Goal: Task Accomplishment & Management: Manage account settings

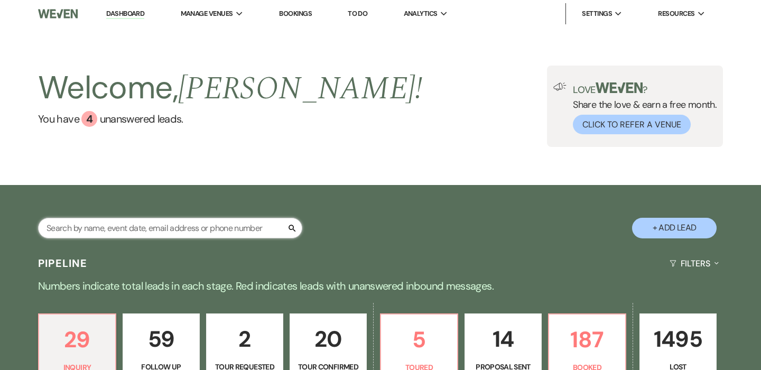
click at [149, 218] on input "text" at bounding box center [170, 228] width 264 height 21
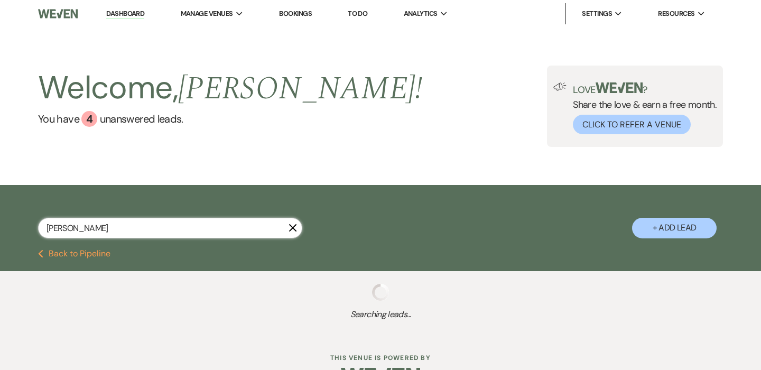
type input "[PERSON_NAME]"
select select "9"
select select "8"
select select "3"
select select "8"
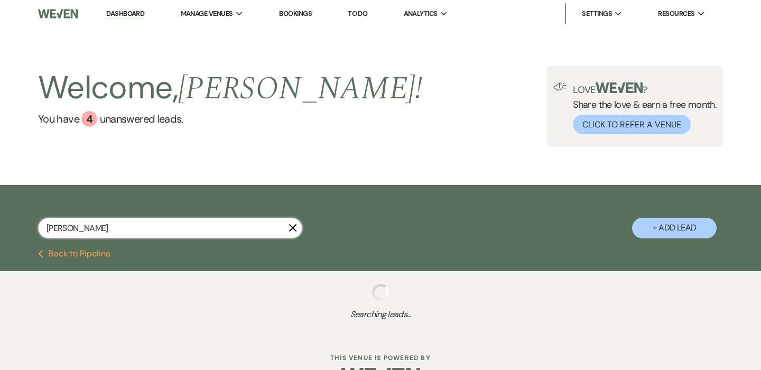
select select "1"
select select "6"
select select "8"
select select "1"
select select "9"
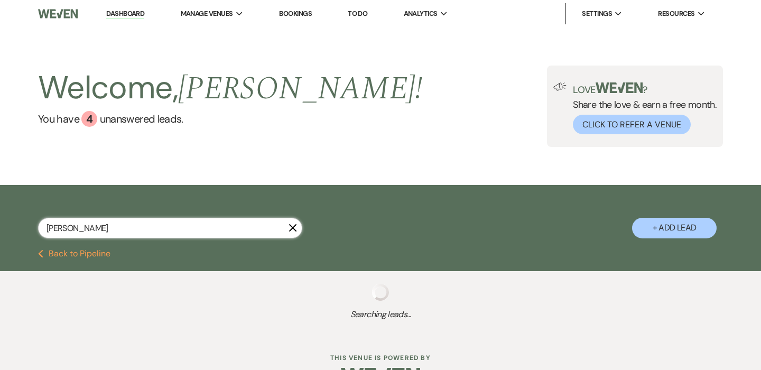
select select "9"
select select "5"
select select "9"
select select "8"
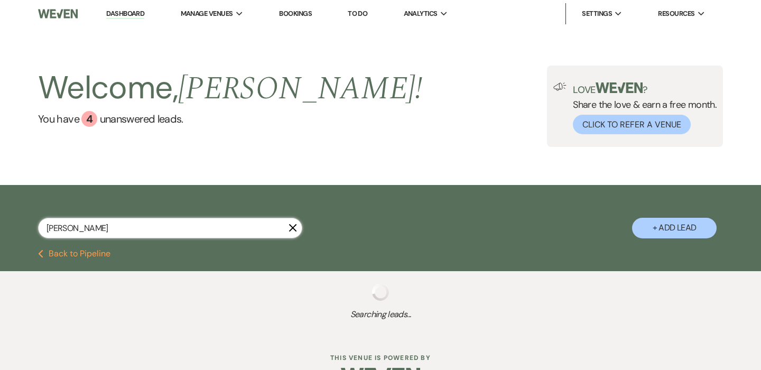
select select "8"
select select "9"
select select "8"
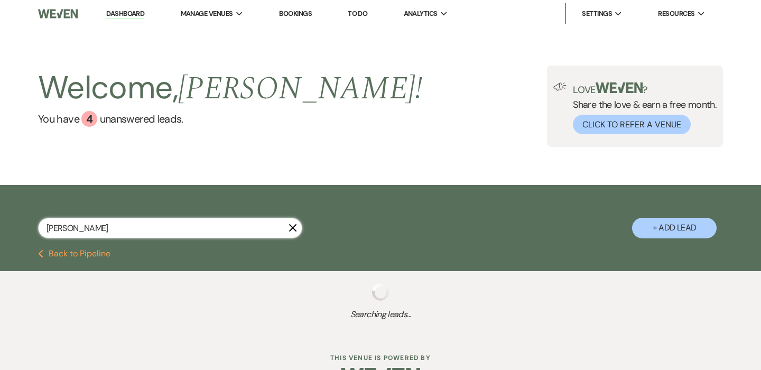
select select "5"
select select "8"
select select "7"
select select "9"
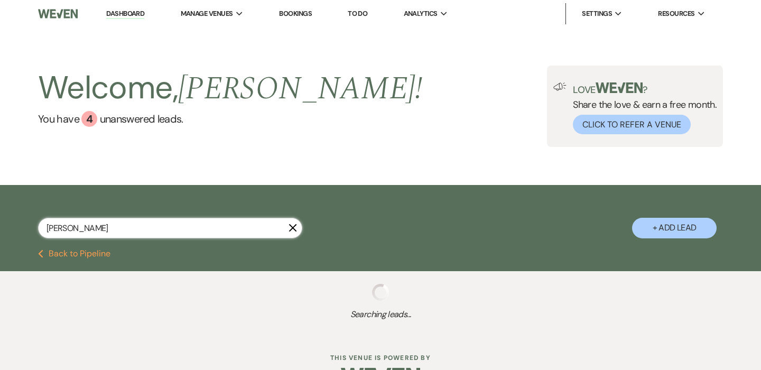
select select "8"
select select "5"
select select "8"
select select "6"
select select "8"
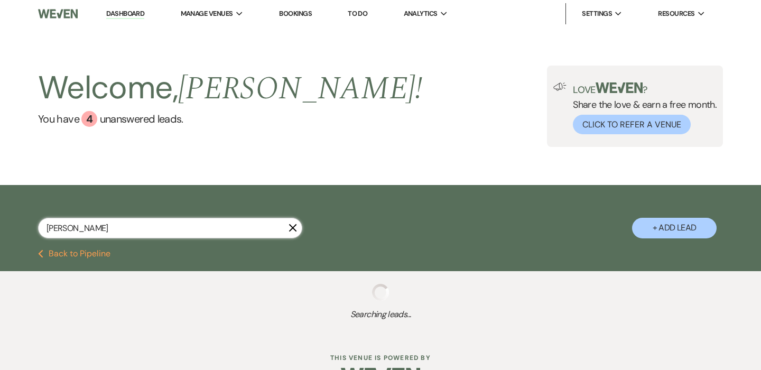
select select "5"
select select "8"
select select "6"
select select "5"
select select "8"
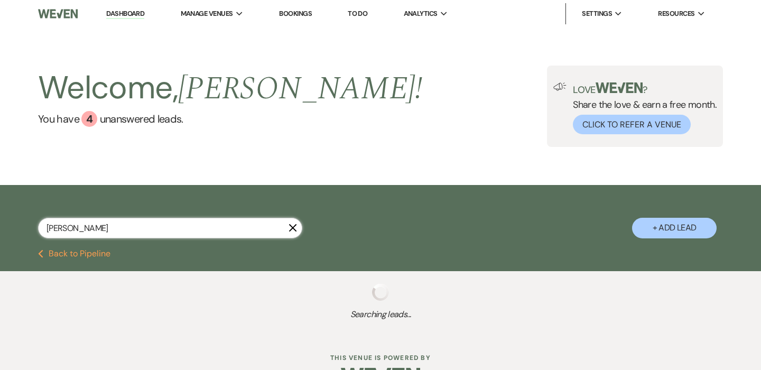
select select "5"
select select "4"
select select "8"
select select "5"
select select "9"
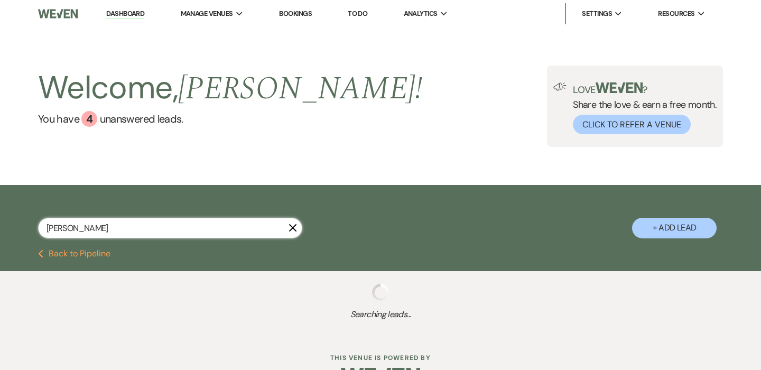
select select "8"
select select "5"
select select "8"
select select "7"
select select "8"
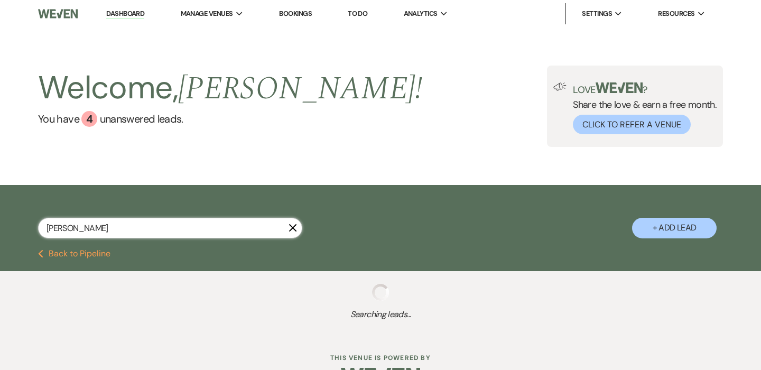
select select "6"
select select "8"
select select "6"
select select "8"
select select "5"
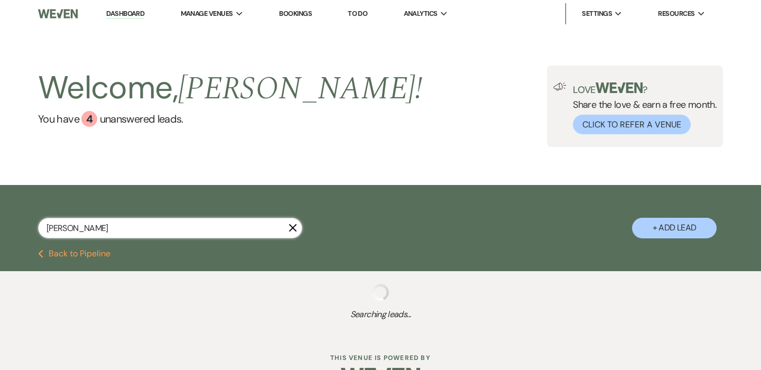
select select "8"
select select "10"
select select "8"
select select "7"
select select "9"
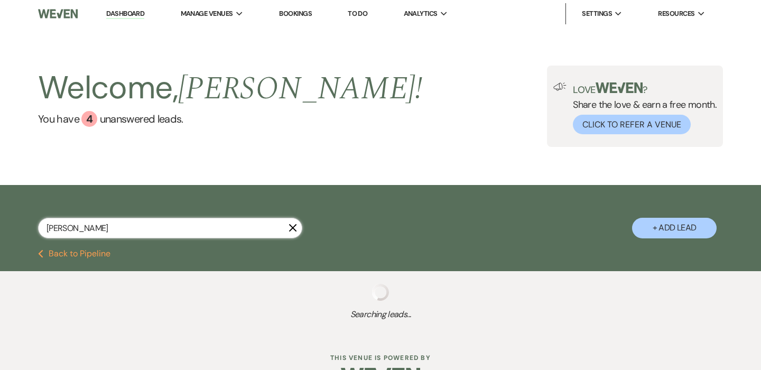
select select "9"
select select "8"
select select "10"
select select "8"
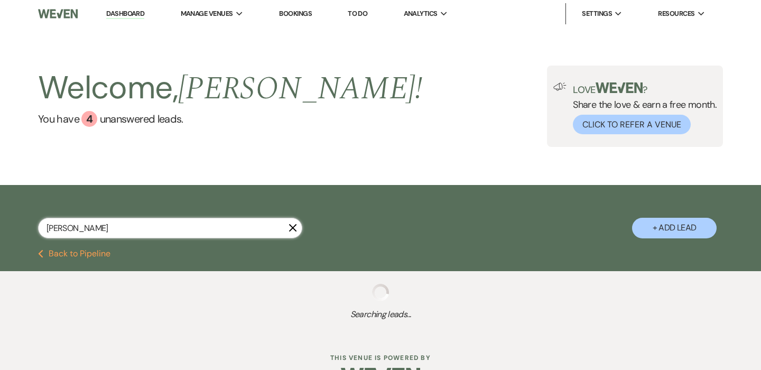
select select "5"
select select "6"
select select "4"
select select "8"
select select "7"
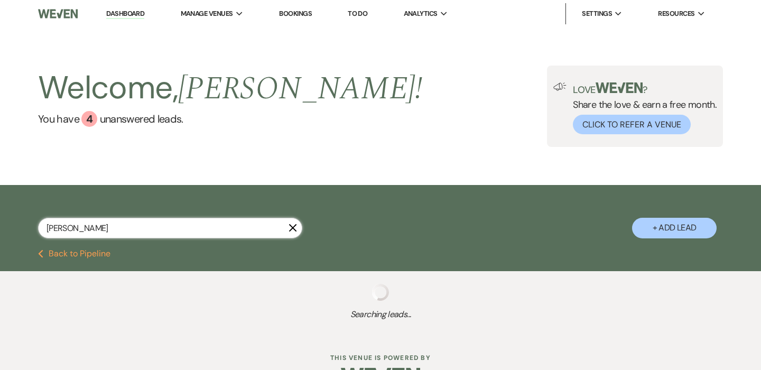
select select "8"
select select "1"
select select "8"
select select "4"
select select "8"
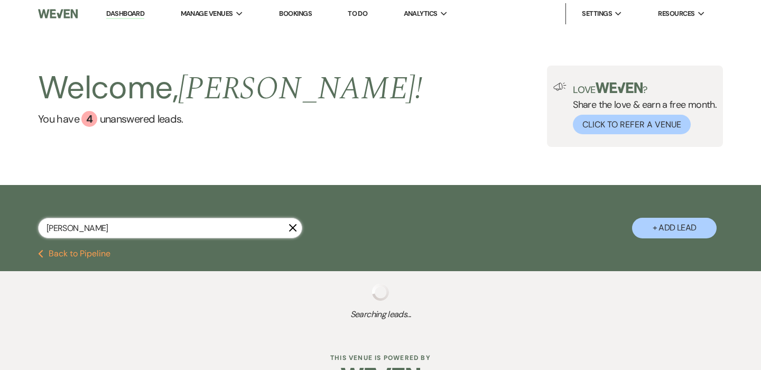
select select "5"
select select "8"
select select "5"
select select "8"
select select "10"
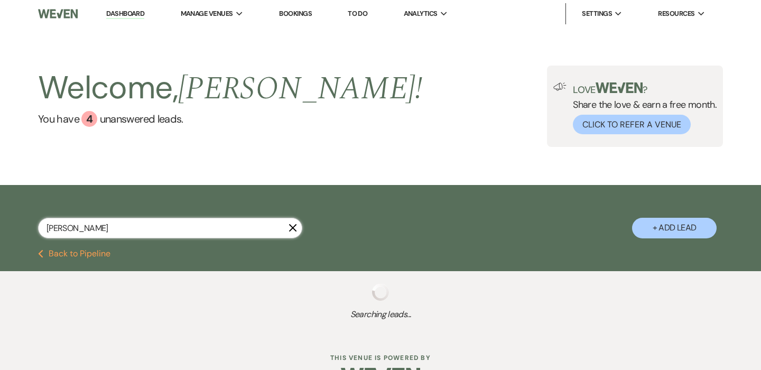
select select "8"
select select "6"
select select "8"
select select "6"
select select "8"
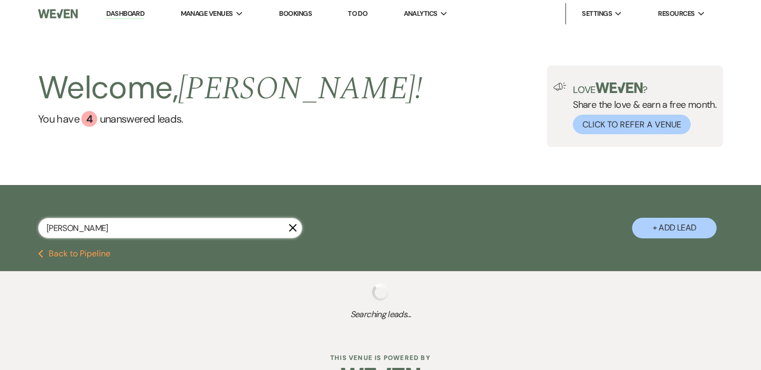
select select "4"
select select "8"
select select "6"
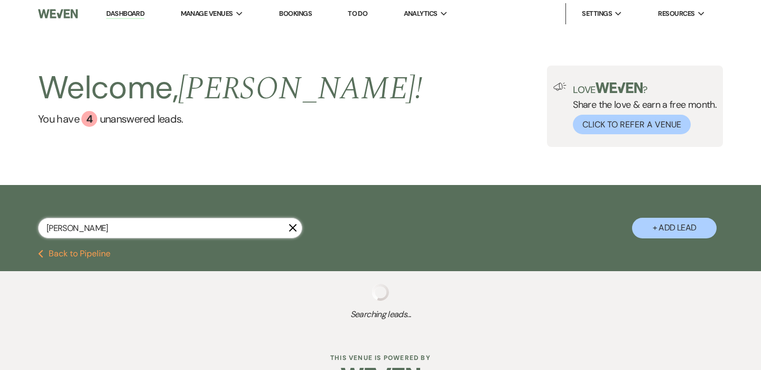
select select "8"
select select "5"
select select "8"
select select "5"
select select "8"
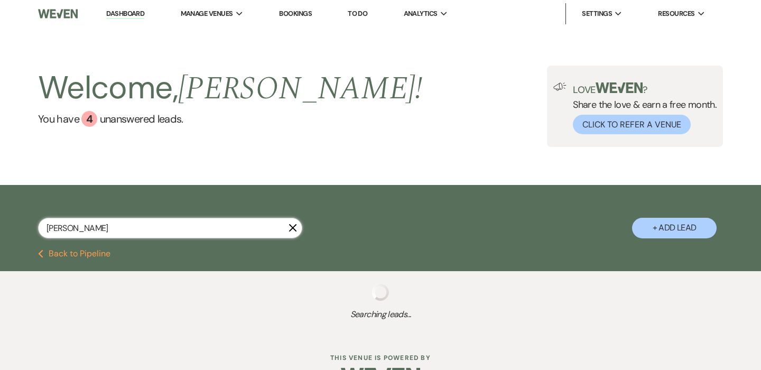
select select "10"
select select "8"
select select "10"
select select "8"
select select "6"
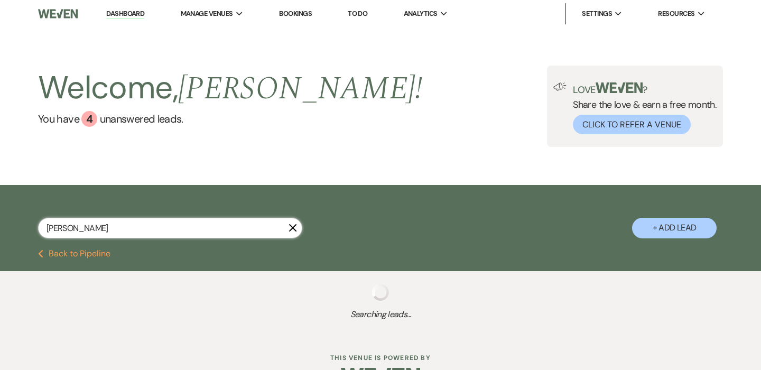
select select "8"
select select "5"
select select "8"
select select "5"
select select "8"
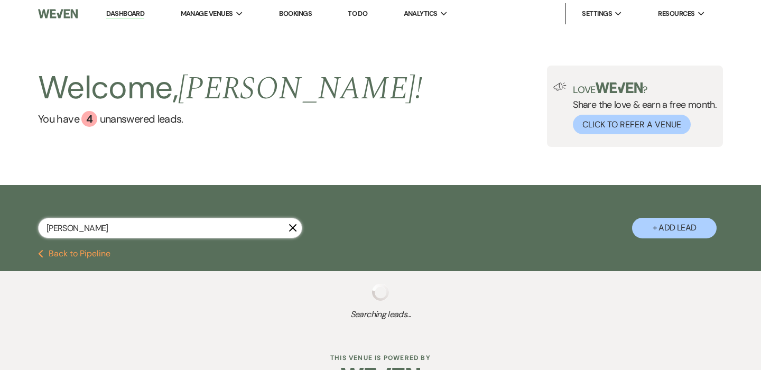
select select "5"
select select "8"
select select "5"
select select "8"
select select "6"
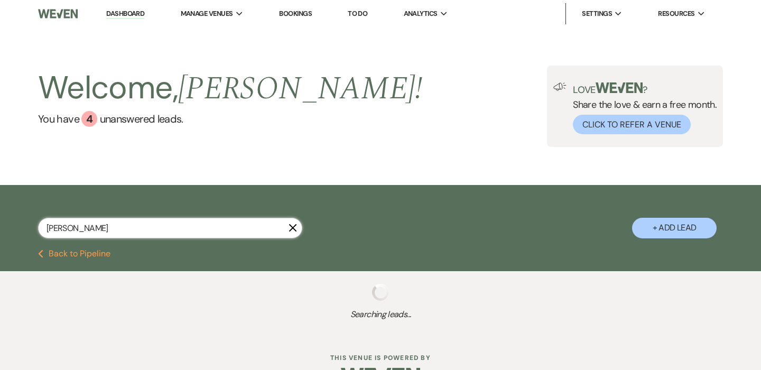
select select "8"
select select "7"
select select "8"
select select "5"
select select "8"
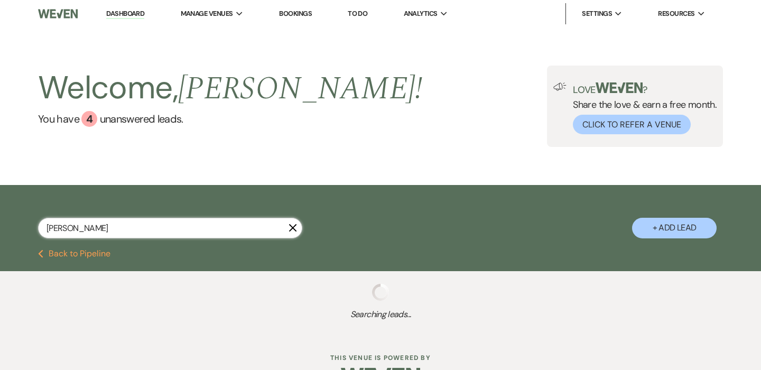
select select "5"
select select "8"
select select "5"
select select "8"
select select "5"
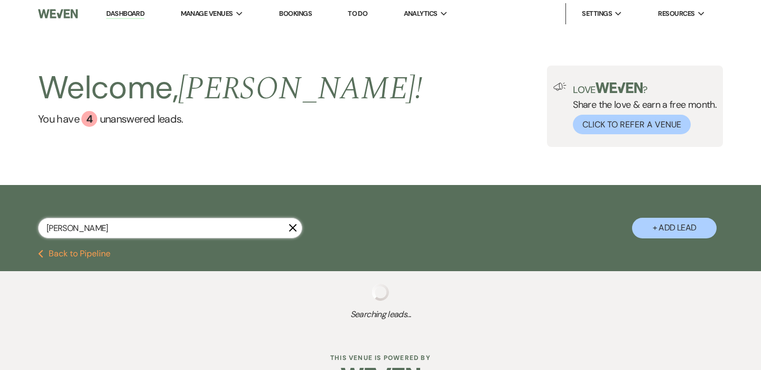
select select "8"
select select "5"
select select "8"
select select "5"
select select "8"
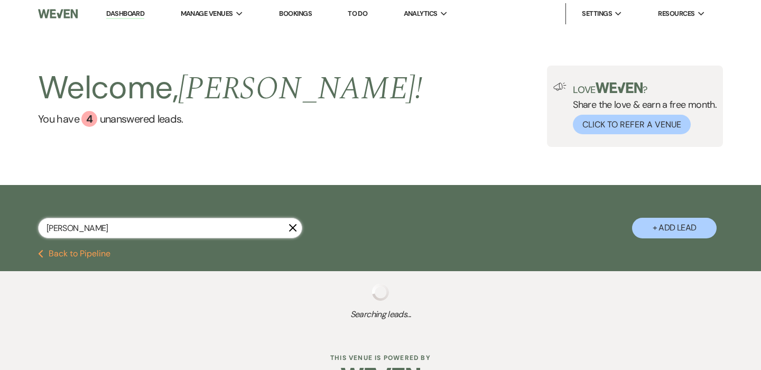
select select "5"
select select "8"
select select "5"
select select "8"
select select "5"
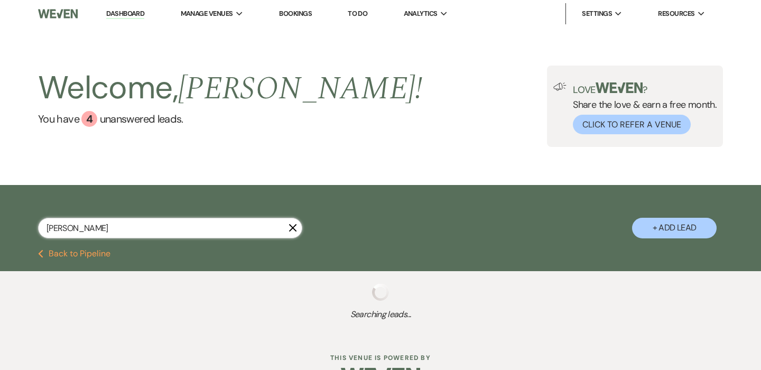
select select "8"
select select "5"
select select "8"
select select "5"
select select "8"
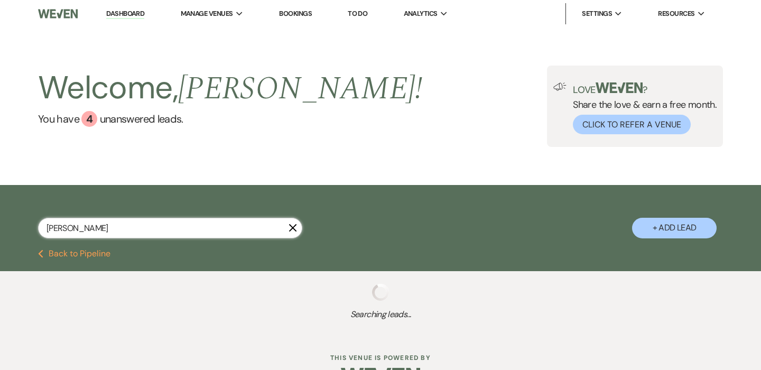
select select "7"
select select "8"
select select "5"
select select "8"
select select "5"
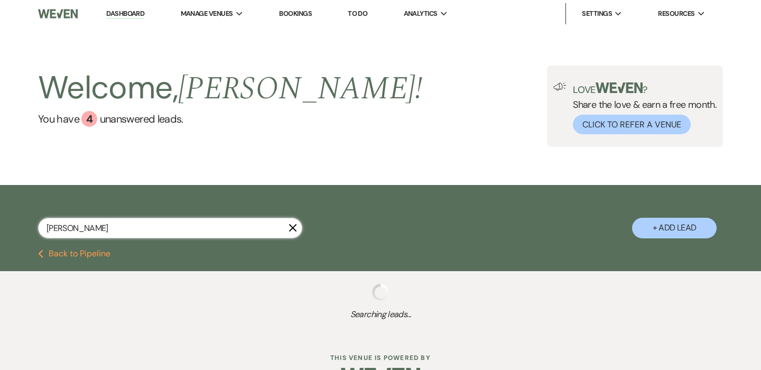
select select "8"
select select "5"
select select "8"
select select "6"
select select "8"
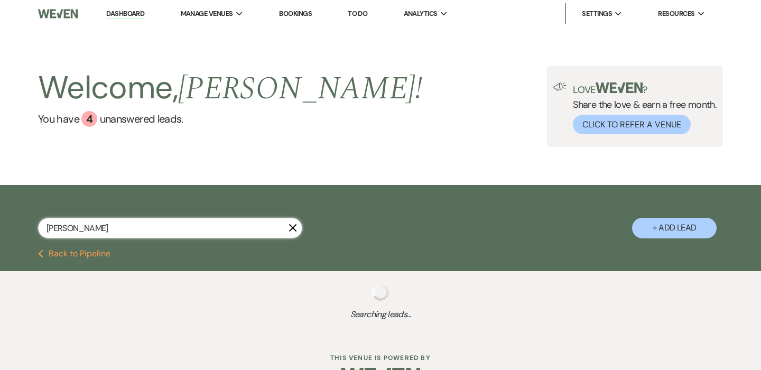
select select "5"
select select "8"
select select "6"
select select "8"
select select "5"
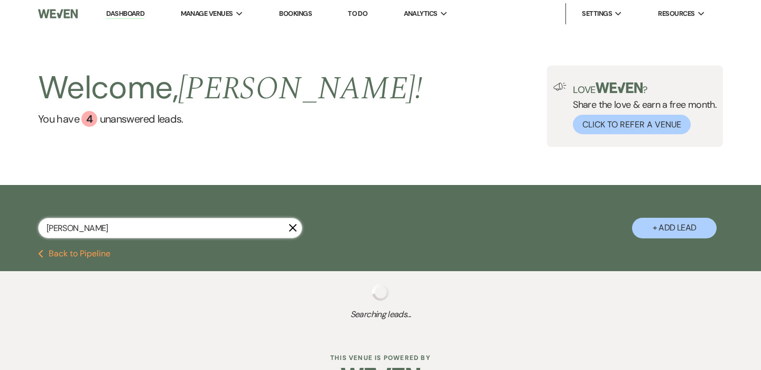
select select "8"
select select "5"
select select "8"
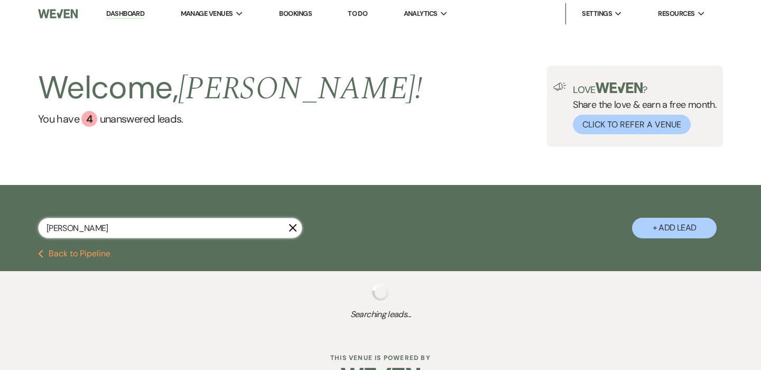
select select "6"
select select "8"
select select "1"
select select "8"
select select "2"
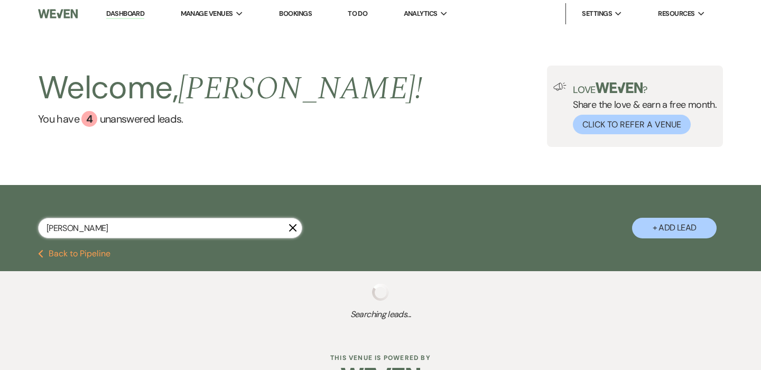
select select "8"
select select "10"
select select "8"
select select "10"
select select "8"
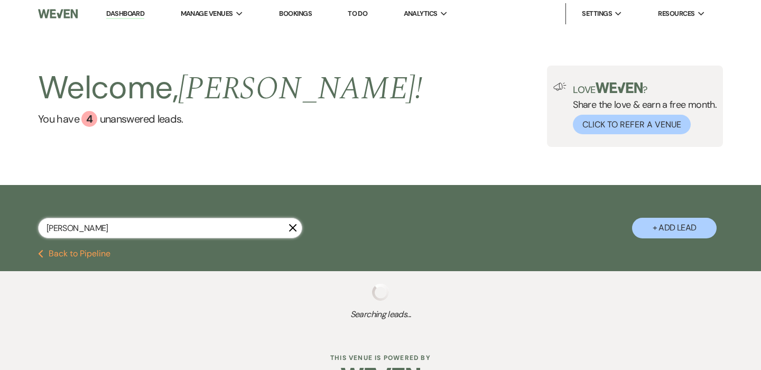
select select "3"
select select "8"
select select "10"
select select "8"
select select "5"
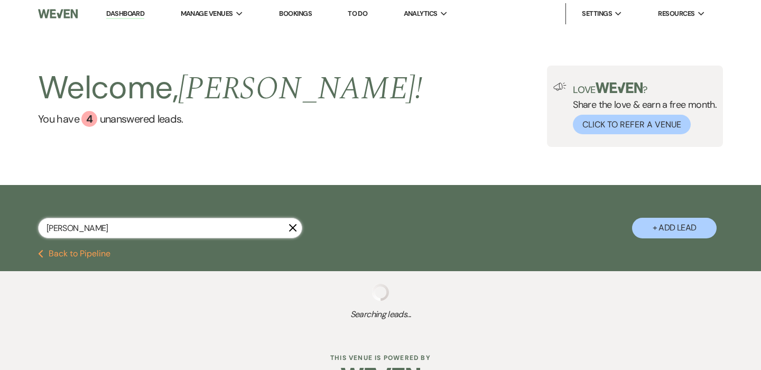
select select "8"
select select "2"
select select "8"
select select "6"
select select "8"
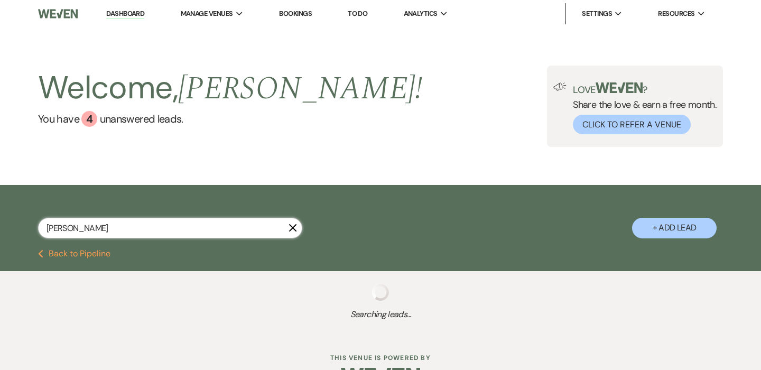
select select "5"
select select "8"
select select "5"
select select "8"
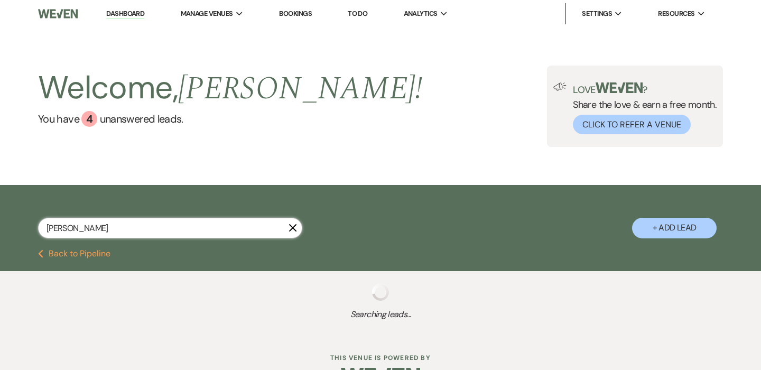
select select "1"
select select "8"
select select "5"
select select "8"
select select "10"
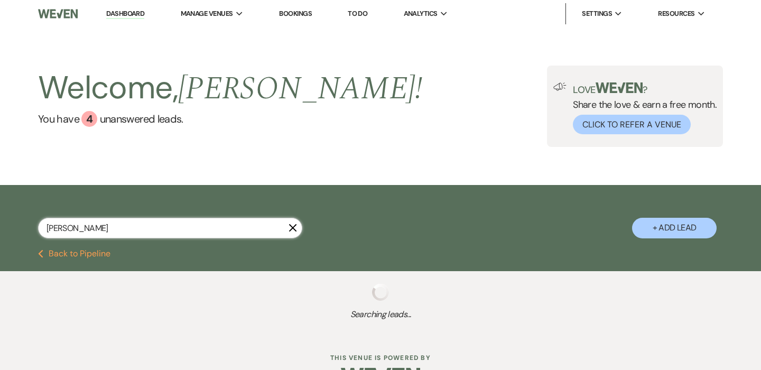
select select "8"
select select "5"
select select "8"
select select "5"
select select "8"
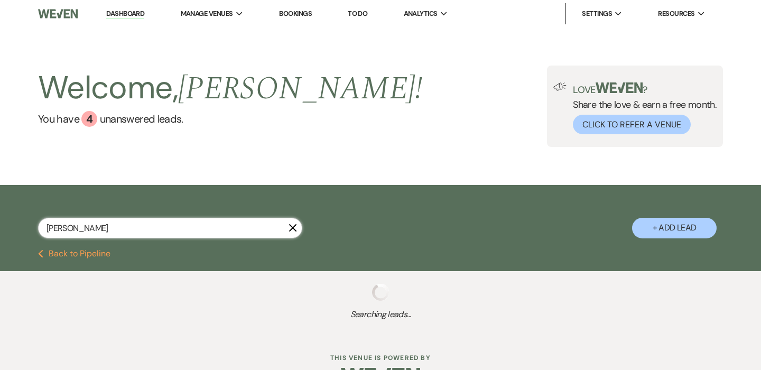
select select "5"
select select "8"
select select "6"
select select "8"
select select "5"
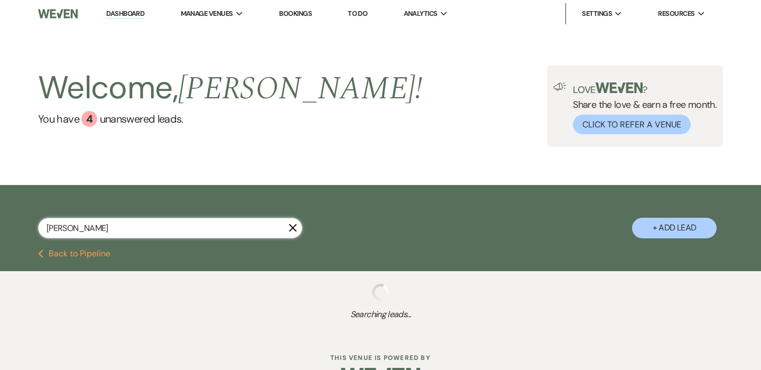
select select "8"
select select "5"
select select "8"
select select "6"
select select "8"
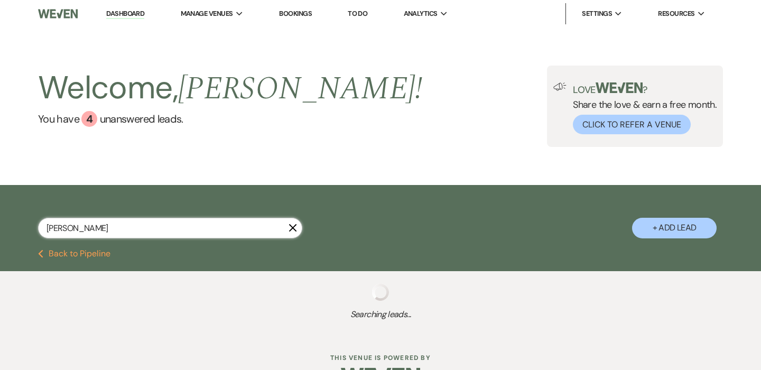
select select "5"
select select "8"
select select "6"
select select "8"
select select "7"
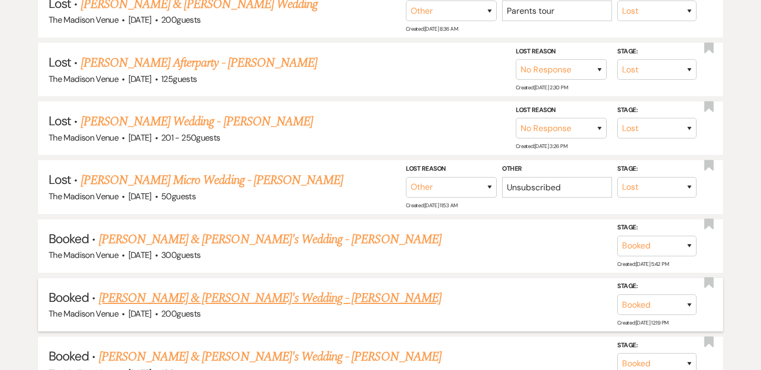
scroll to position [951, 0]
click at [214, 290] on link "[PERSON_NAME] & [PERSON_NAME]'s Wedding - [PERSON_NAME]" at bounding box center [270, 298] width 343 height 19
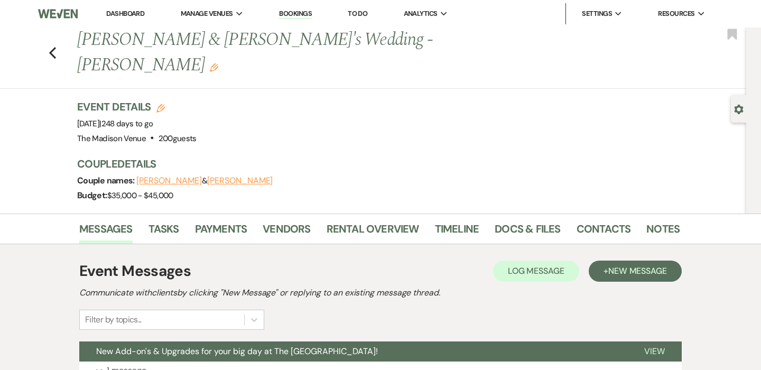
click at [744, 109] on div "Gear Settings" at bounding box center [741, 108] width 20 height 27
click at [740, 109] on icon "Gear" at bounding box center [739, 110] width 10 height 10
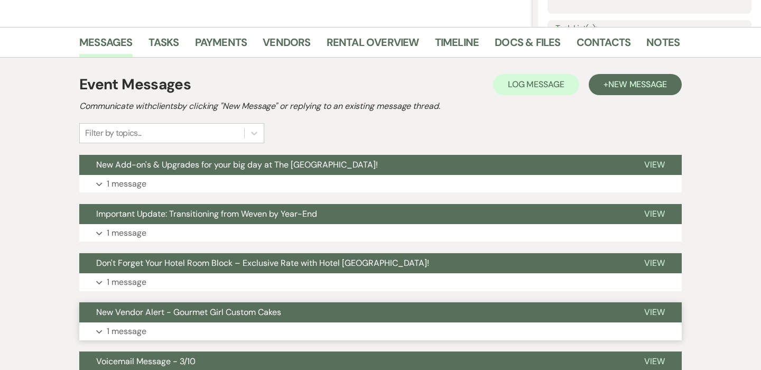
scroll to position [141, 0]
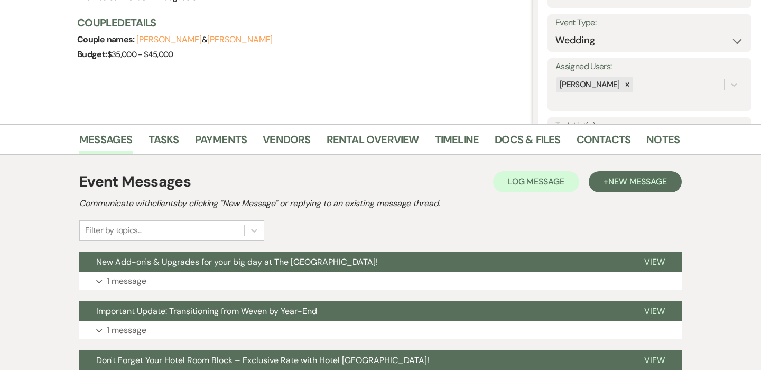
click at [566, 134] on li "Docs & Files" at bounding box center [535, 141] width 81 height 25
click at [581, 143] on link "Contacts" at bounding box center [604, 142] width 54 height 23
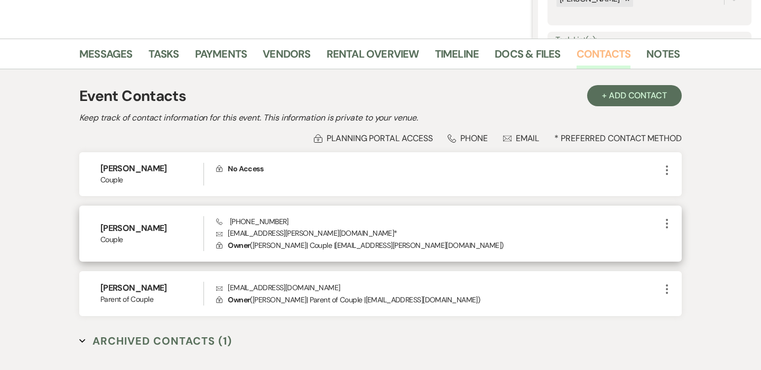
scroll to position [262, 0]
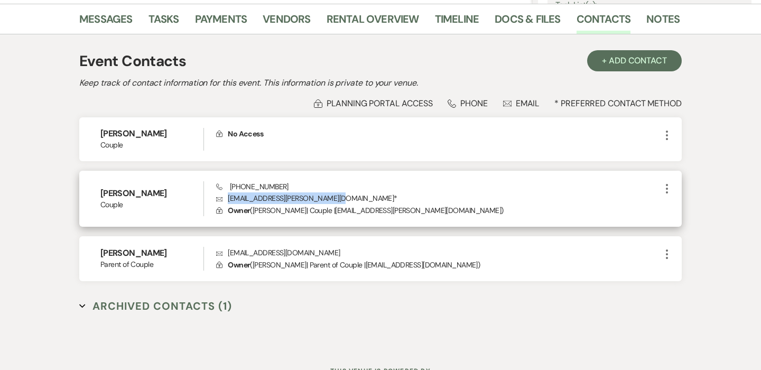
drag, startPoint x: 229, startPoint y: 198, endPoint x: 339, endPoint y: 198, distance: 109.9
click at [339, 198] on p "Envelope [EMAIL_ADDRESS][PERSON_NAME][DOMAIN_NAME] *" at bounding box center [438, 198] width 445 height 12
copy p "[EMAIL_ADDRESS][PERSON_NAME][DOMAIN_NAME]"
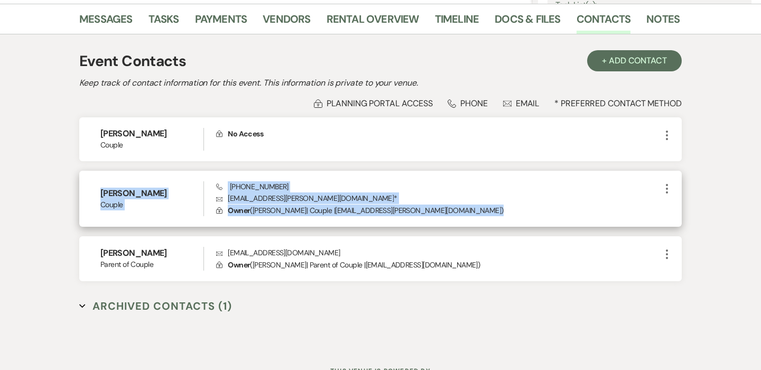
drag, startPoint x: 101, startPoint y: 185, endPoint x: 458, endPoint y: 213, distance: 357.9
click at [458, 213] on div "[PERSON_NAME] Couple Phone [PHONE_NUMBER] Envelope [EMAIL_ADDRESS][PERSON_NAME]…" at bounding box center [380, 199] width 603 height 56
copy div "[PERSON_NAME] Couple Phone [PHONE_NUMBER] Envelope [EMAIL_ADDRESS][PERSON_NAME]…"
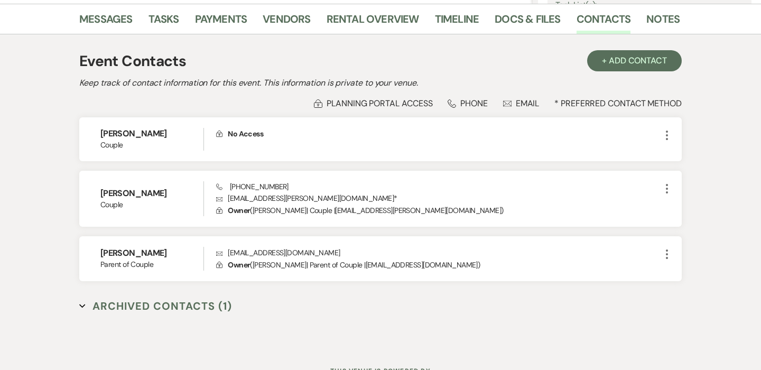
click at [179, 99] on div "Lock Planning Portal Access Phone Phone Envelope Email * Preferred Contact Meth…" at bounding box center [380, 103] width 603 height 11
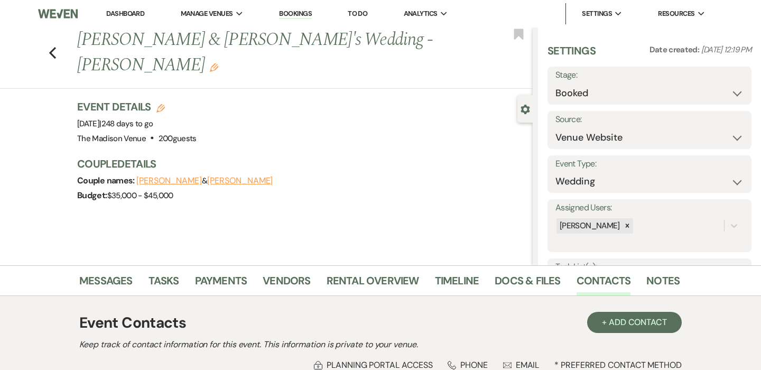
click at [139, 26] on nav "Dashboard Manage Venues Expand The Madison Venue Bookings To Do Analytics Expan…" at bounding box center [380, 13] width 761 height 27
click at [139, 22] on li "Dashboard" at bounding box center [125, 13] width 49 height 21
click at [135, 11] on link "Dashboard" at bounding box center [125, 13] width 38 height 9
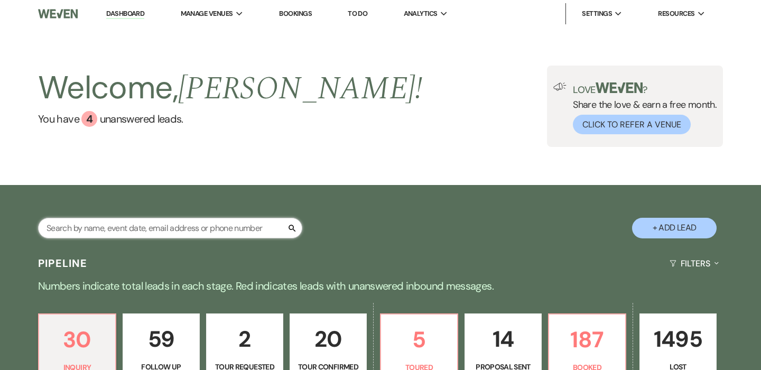
click at [169, 237] on input "text" at bounding box center [170, 228] width 264 height 21
click at [549, 346] on link "187 Booked" at bounding box center [587, 347] width 78 height 69
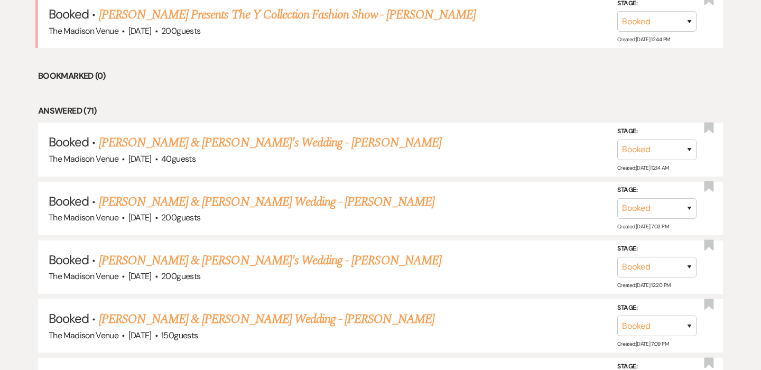
scroll to position [540, 0]
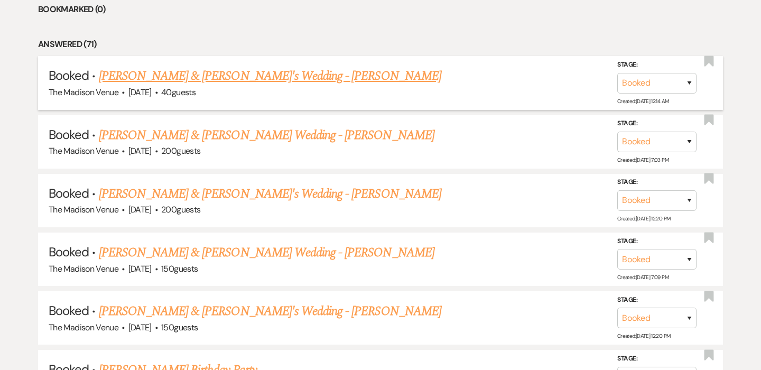
click at [238, 73] on link "[PERSON_NAME] & [PERSON_NAME]'s Wedding - [PERSON_NAME]" at bounding box center [270, 76] width 343 height 19
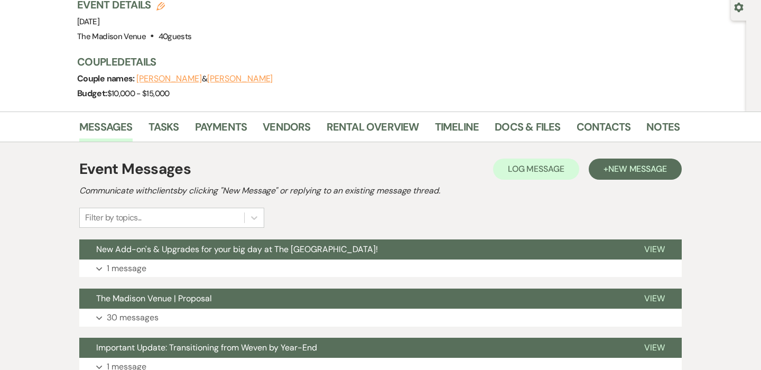
scroll to position [103, 0]
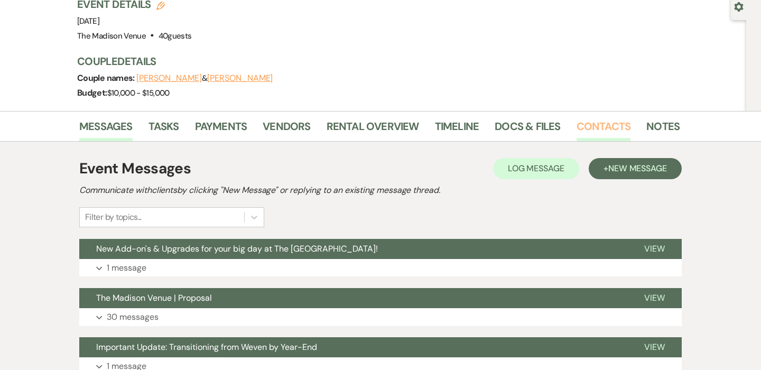
click at [612, 118] on link "Contacts" at bounding box center [604, 129] width 54 height 23
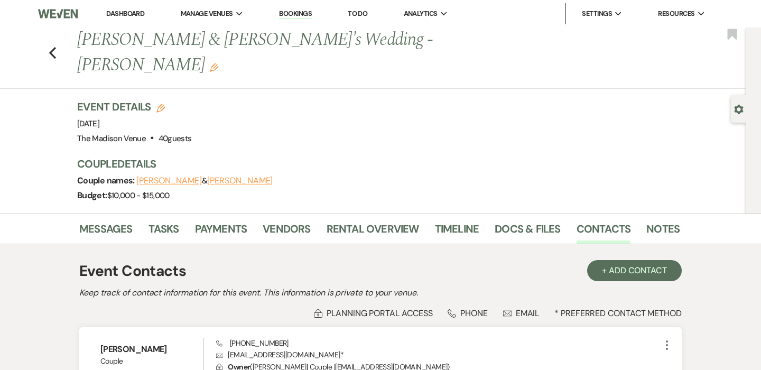
click at [271, 214] on div "Messages Tasks Payments Vendors Rental Overview Timeline Docs & Files Contacts …" at bounding box center [380, 229] width 761 height 31
click at [274, 220] on link "Vendors" at bounding box center [287, 231] width 48 height 23
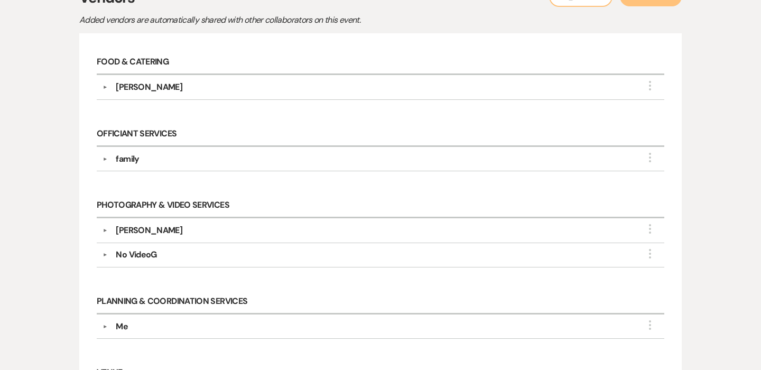
scroll to position [247, 0]
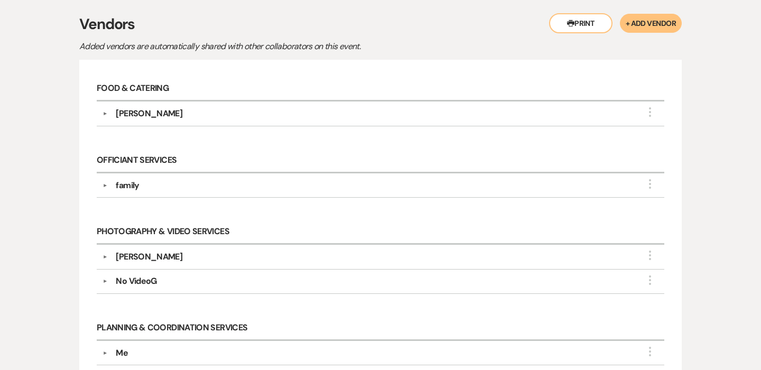
click at [104, 111] on button "▼" at bounding box center [104, 113] width 13 height 5
